Goal: Communication & Community: Participate in discussion

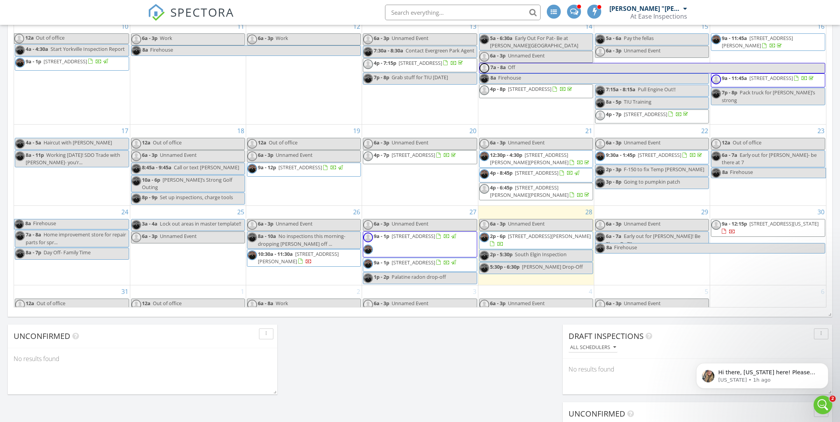
scroll to position [213, 0]
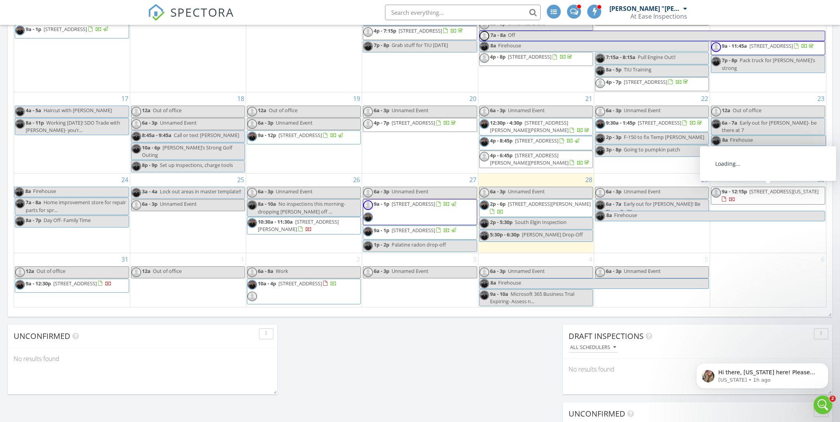
click at [756, 192] on span "551 N Michigan St, Elmhurst 60126" at bounding box center [783, 191] width 69 height 7
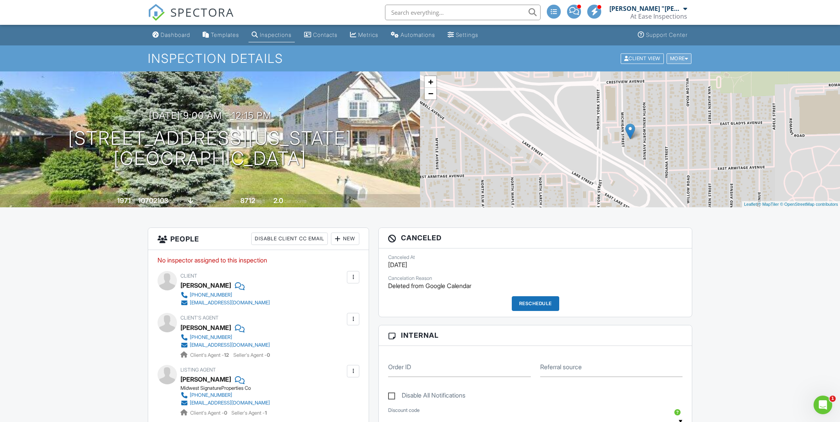
click at [690, 54] on div "More" at bounding box center [678, 58] width 25 height 10
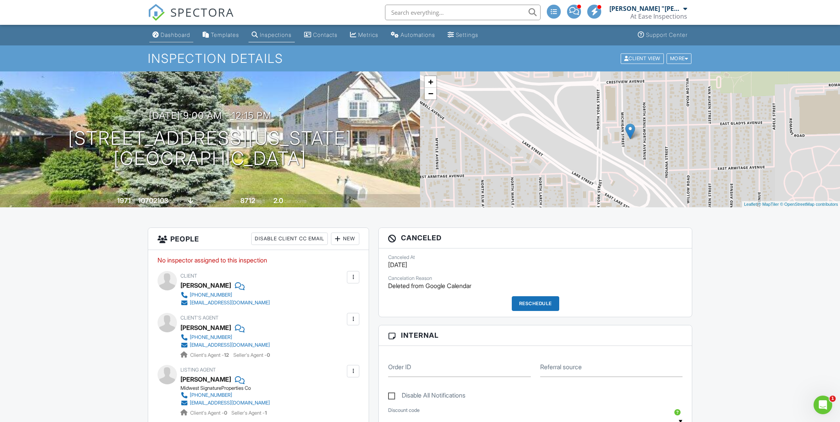
click at [190, 38] on div "Dashboard" at bounding box center [176, 34] width 30 height 7
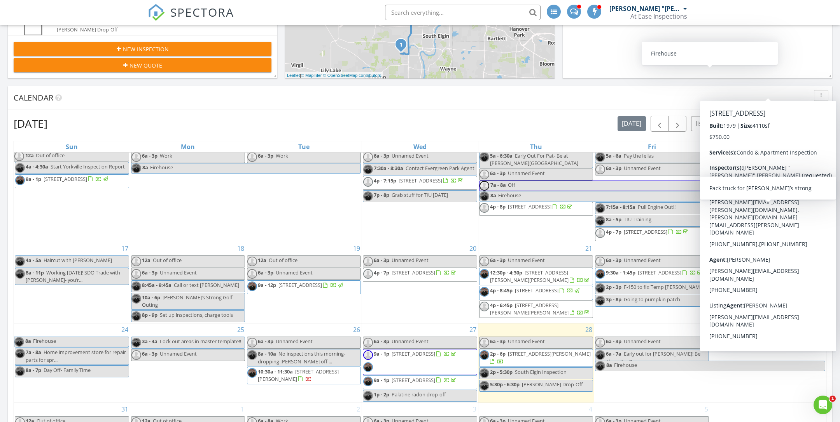
scroll to position [349, 0]
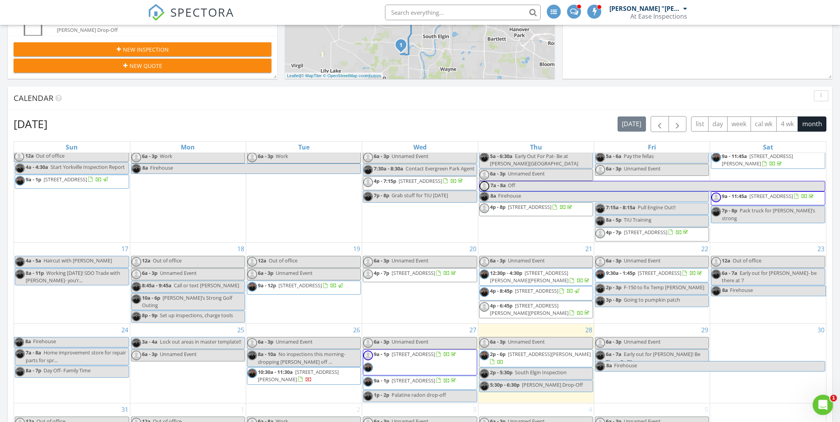
click html
click at [819, 400] on icon "Open Intercom Messenger" at bounding box center [821, 404] width 13 height 13
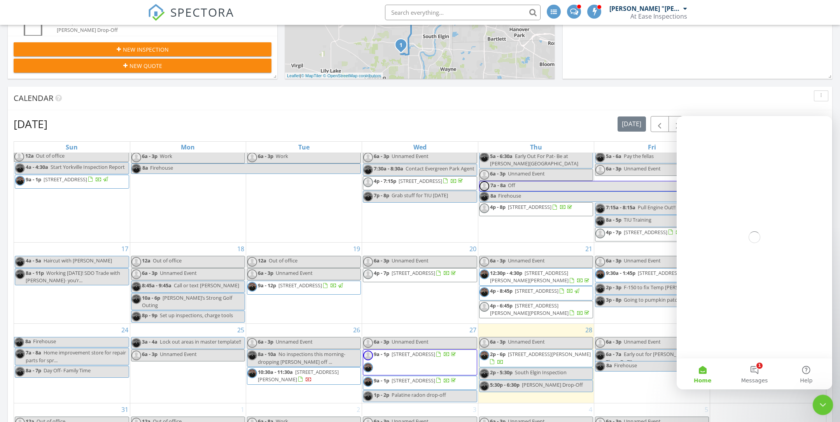
scroll to position [0, 0]
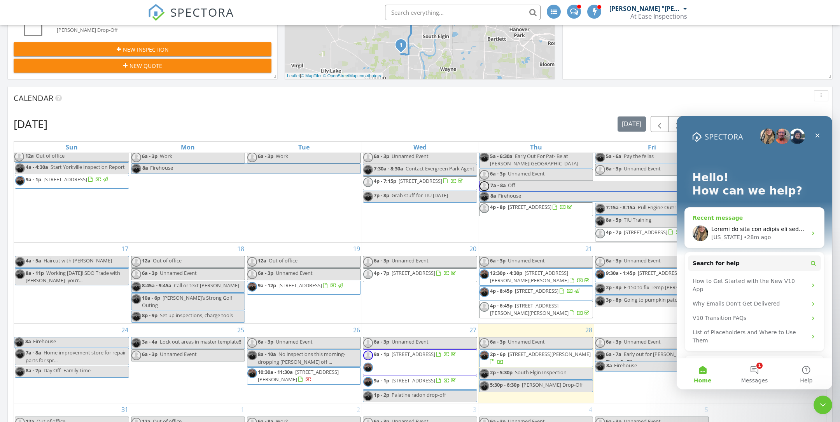
click at [745, 240] on div "• 28m ago" at bounding box center [756, 238] width 27 height 8
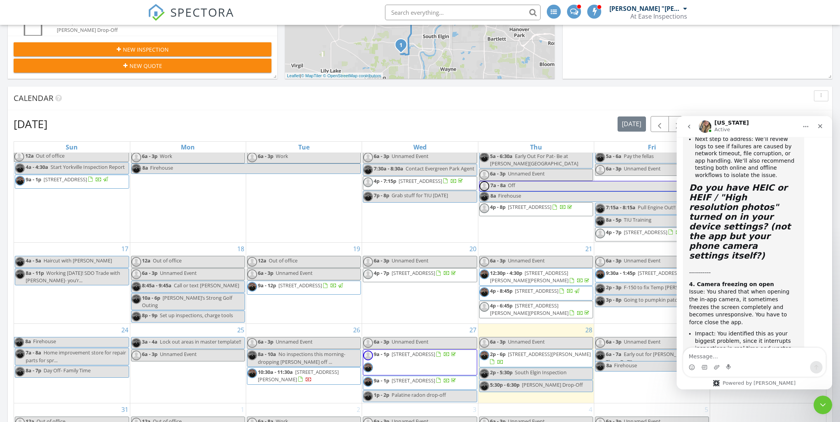
scroll to position [1383, 0]
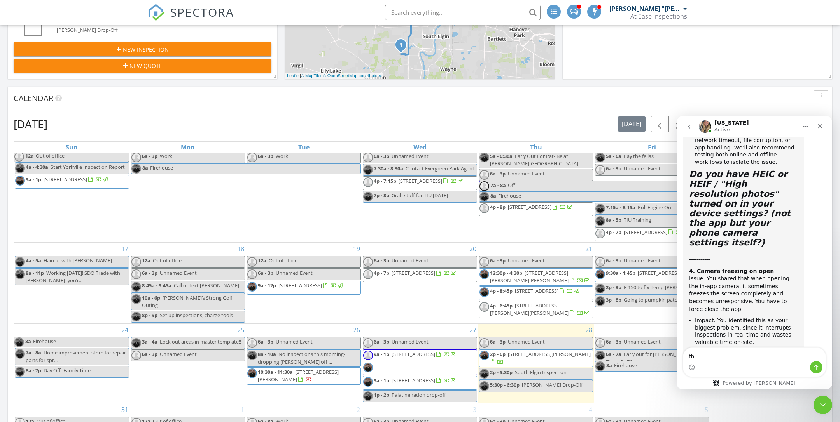
type textarea "t"
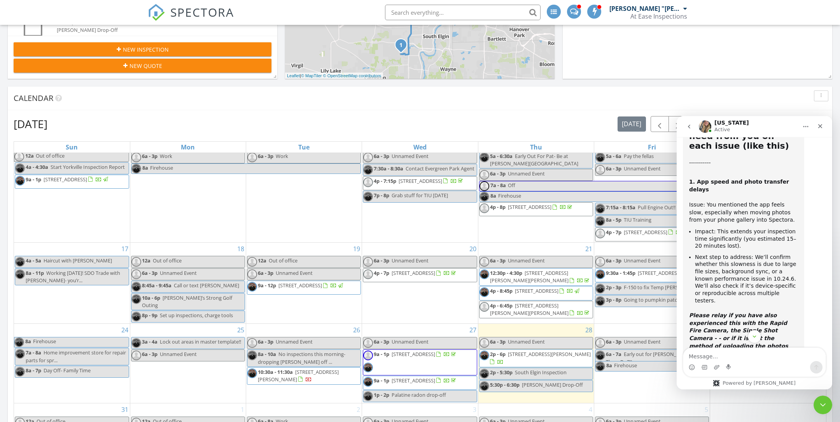
scroll to position [832, 0]
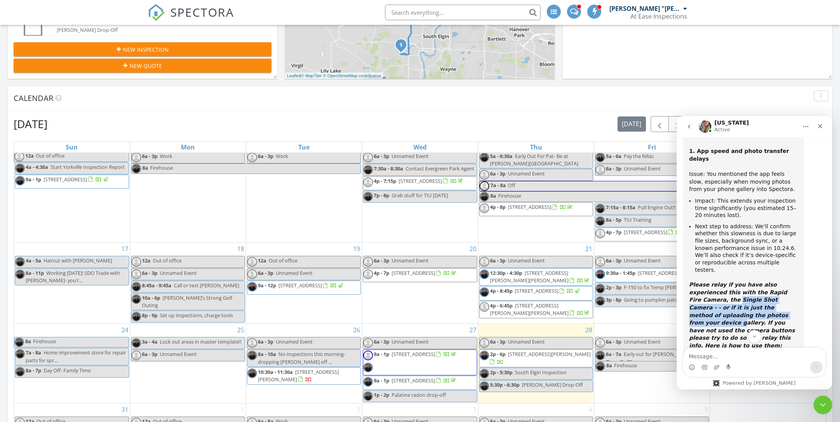
drag, startPoint x: 724, startPoint y: 204, endPoint x: 758, endPoint y: 221, distance: 37.9
click at [758, 282] on icon "Please relay if you have also experienced this with the Rapid Fire Camera, the …" at bounding box center [742, 315] width 106 height 67
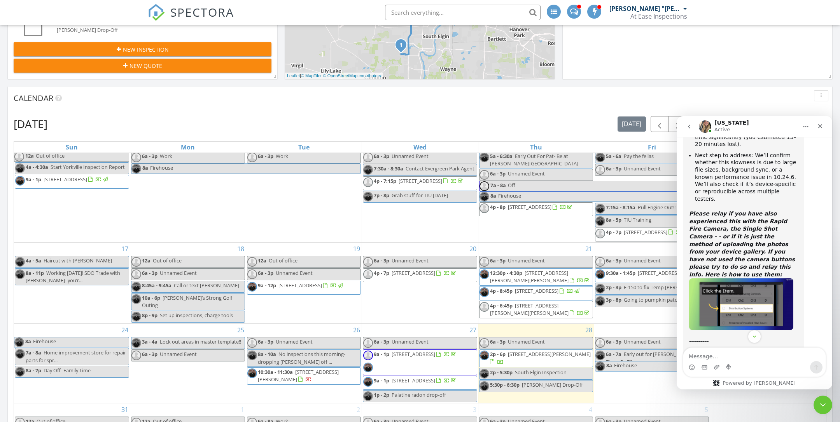
scroll to position [923, 0]
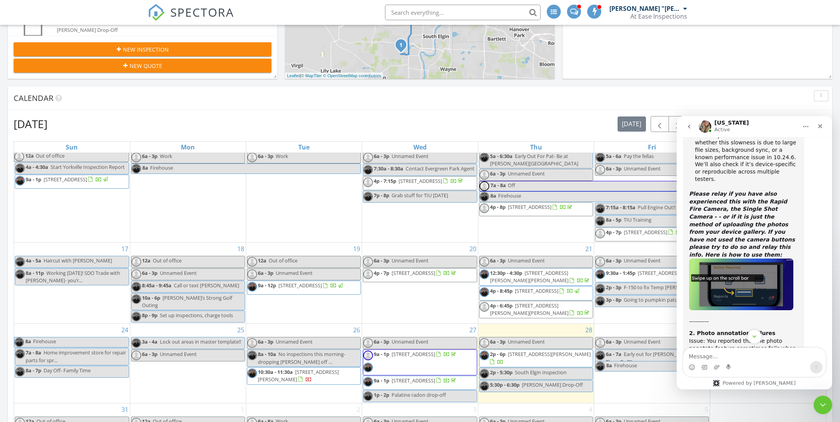
click at [757, 335] on icon "Scroll to bottom" at bounding box center [754, 336] width 7 height 7
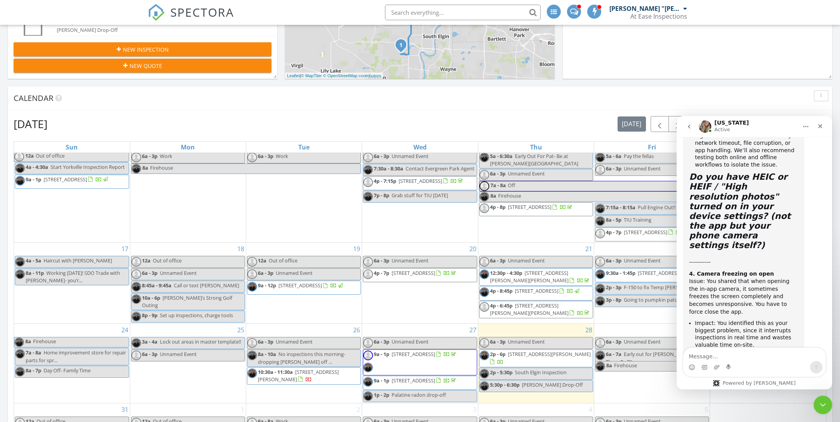
scroll to position [1382, 0]
click at [822, 126] on icon "Close" at bounding box center [820, 126] width 6 height 6
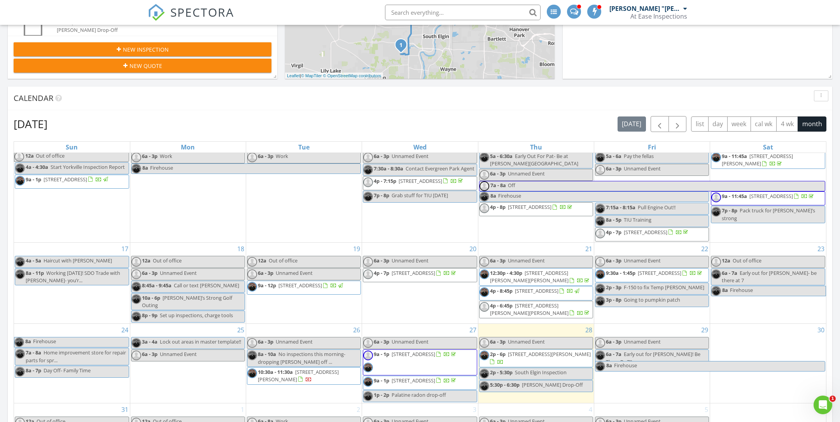
scroll to position [1383, 0]
